Goal: Information Seeking & Learning: Learn about a topic

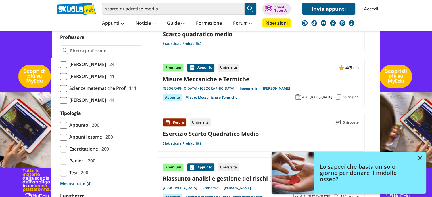
scroll to position [426, 0]
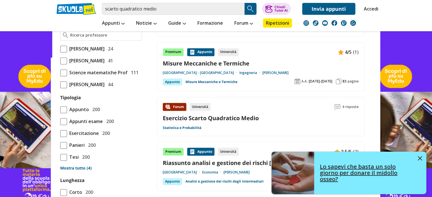
click at [423, 156] on link "Lo sapevi che basta un solo giorno per donare il midollo osseo?" at bounding box center [349, 173] width 155 height 43
click at [422, 160] on div "Lo sapevi che basta un solo giorno per donare il midollo osseo?" at bounding box center [349, 173] width 155 height 43
click at [419, 157] on img at bounding box center [420, 159] width 4 height 4
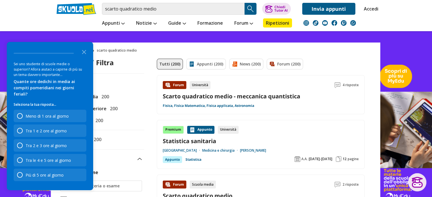
scroll to position [0, 0]
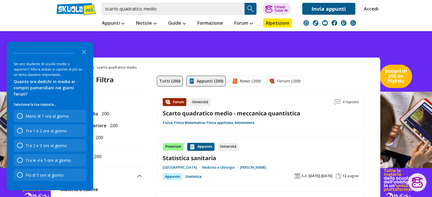
click at [214, 86] on link "Appunti (200)" at bounding box center [205, 81] width 39 height 11
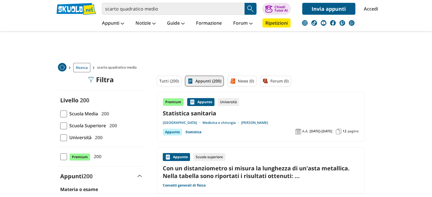
click at [65, 126] on span at bounding box center [63, 126] width 7 height 7
click at [60, 126] on input "Scuola Superiore 200" at bounding box center [60, 126] width 0 height 0
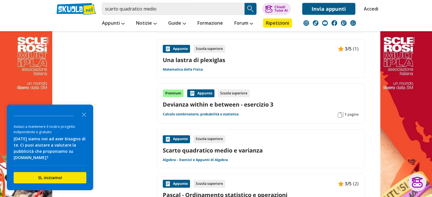
scroll to position [398, 0]
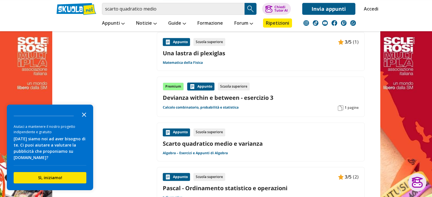
click at [84, 114] on icon "Close the survey" at bounding box center [83, 114] width 11 height 11
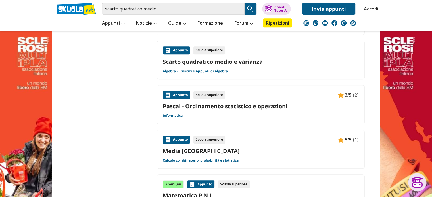
scroll to position [483, 0]
